Goal: Transaction & Acquisition: Purchase product/service

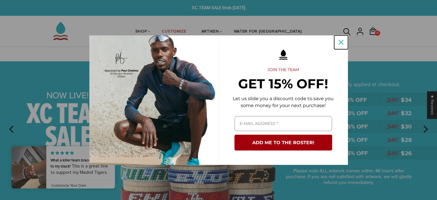
click at [341, 43] on icon "close icon" at bounding box center [341, 42] width 5 height 5
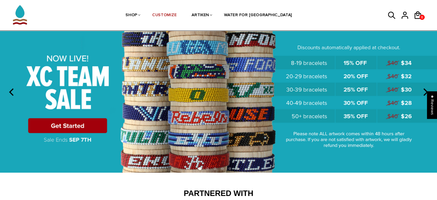
scroll to position [39, 0]
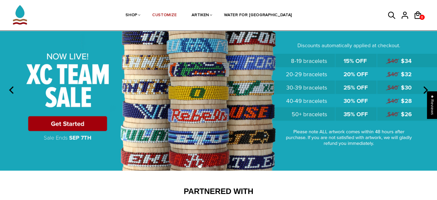
click at [427, 85] on button "next" at bounding box center [425, 90] width 13 height 13
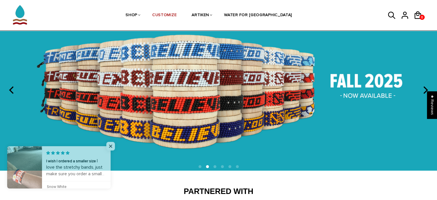
click at [427, 85] on button "next" at bounding box center [425, 90] width 13 height 13
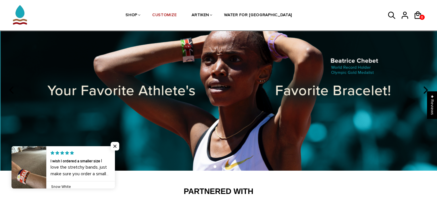
click at [427, 85] on button "next" at bounding box center [425, 90] width 13 height 13
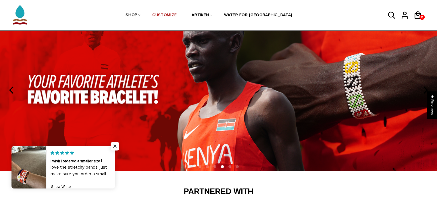
drag, startPoint x: 427, startPoint y: 85, endPoint x: 10, endPoint y: 88, distance: 417.1
click at [10, 88] on icon "previous" at bounding box center [11, 89] width 7 height 7
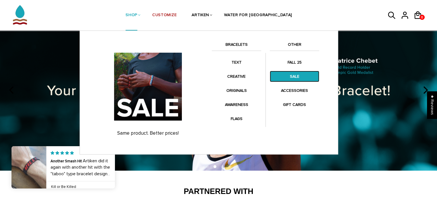
click at [272, 73] on link "SALE" at bounding box center [294, 76] width 49 height 11
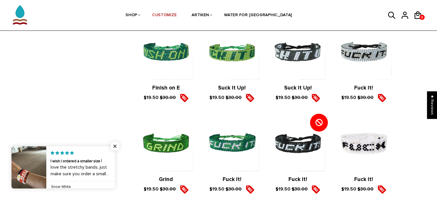
scroll to position [332, 0]
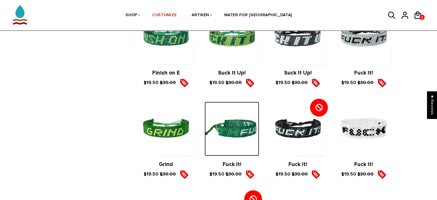
click at [238, 135] on img at bounding box center [232, 128] width 54 height 54
